Goal: Download file/media

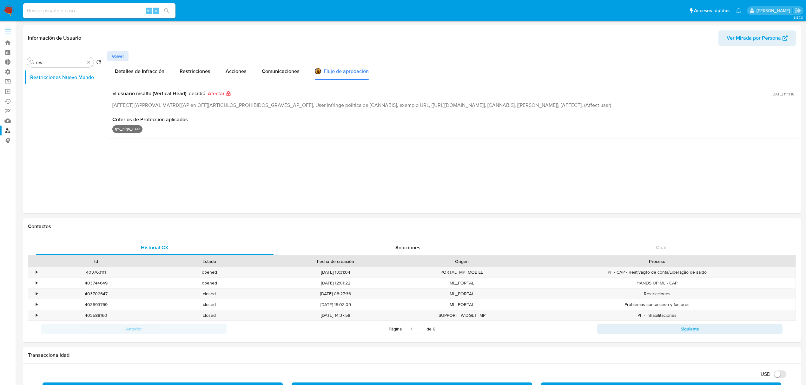
select select "10"
click at [68, 13] on input at bounding box center [99, 11] width 152 height 8
paste input "461070058"
type input "461070058"
click at [69, 12] on input "461070058" at bounding box center [99, 11] width 152 height 8
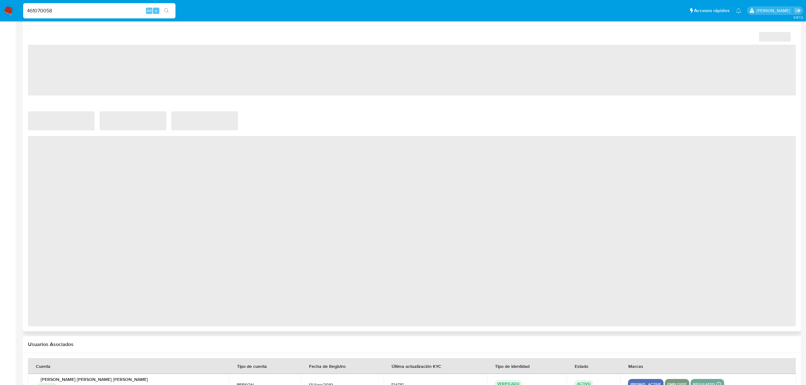
select select "10"
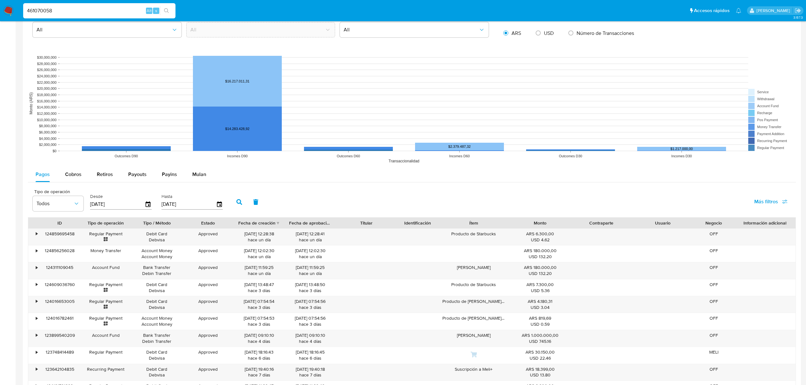
scroll to position [465, 0]
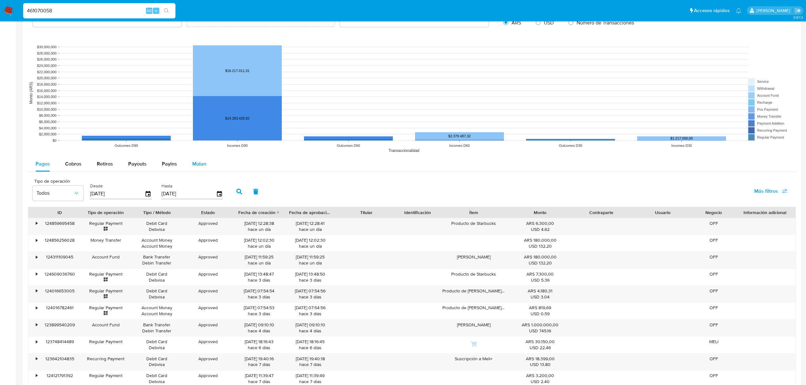
click at [189, 166] on button "Mulan" at bounding box center [199, 163] width 29 height 15
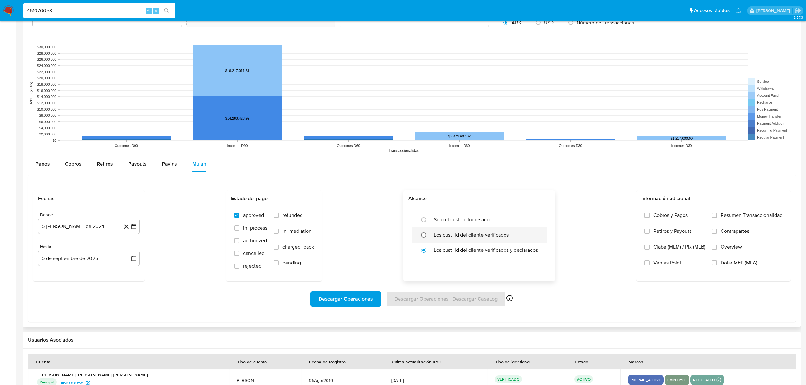
click at [424, 235] on input "radio" at bounding box center [423, 235] width 10 height 10
radio input "true"
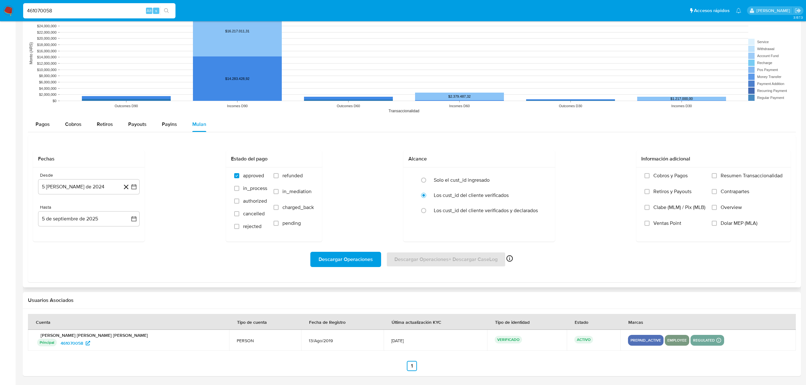
click at [332, 259] on span "Descargar Operaciones" at bounding box center [345, 259] width 54 height 14
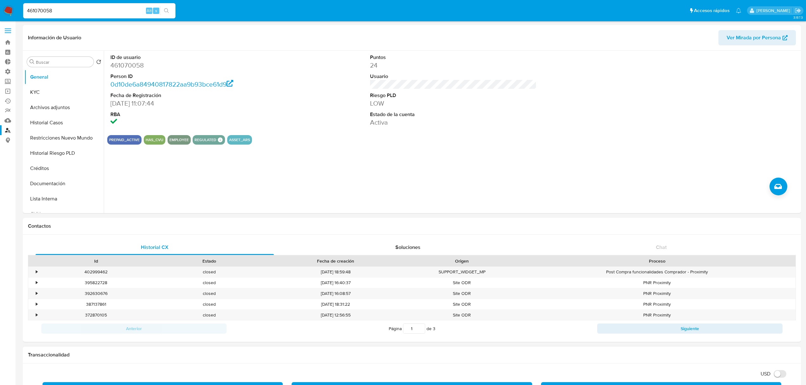
scroll to position [0, 0]
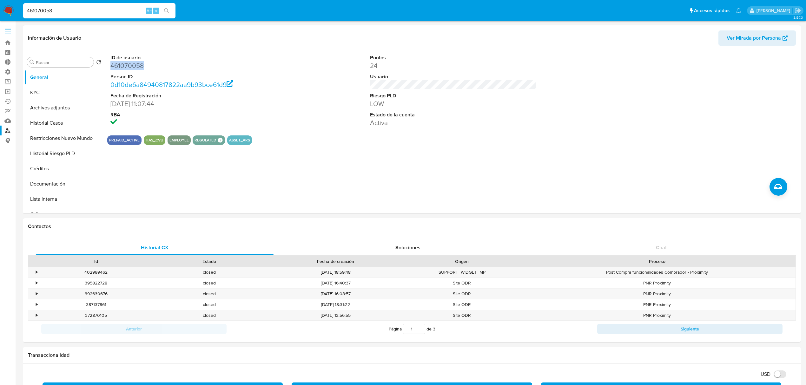
drag, startPoint x: 152, startPoint y: 66, endPoint x: 68, endPoint y: 13, distance: 99.7
click at [111, 68] on dd "461070058" at bounding box center [193, 65] width 167 height 9
copy dd "461070058"
